Goal: Navigation & Orientation: Find specific page/section

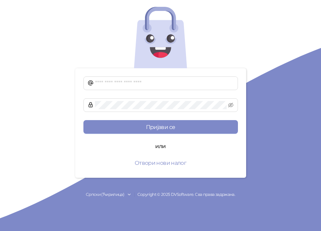
click at [233, 33] on div at bounding box center [160, 34] width 321 height 68
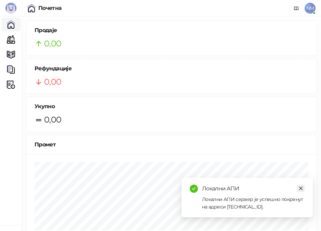
click at [302, 187] on icon "close" at bounding box center [300, 188] width 5 height 5
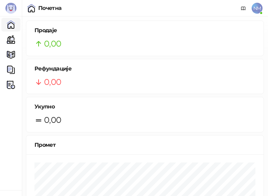
click at [0, 195] on div "VESCON DOO" at bounding box center [11, 193] width 22 height 6
